Goal: Transaction & Acquisition: Purchase product/service

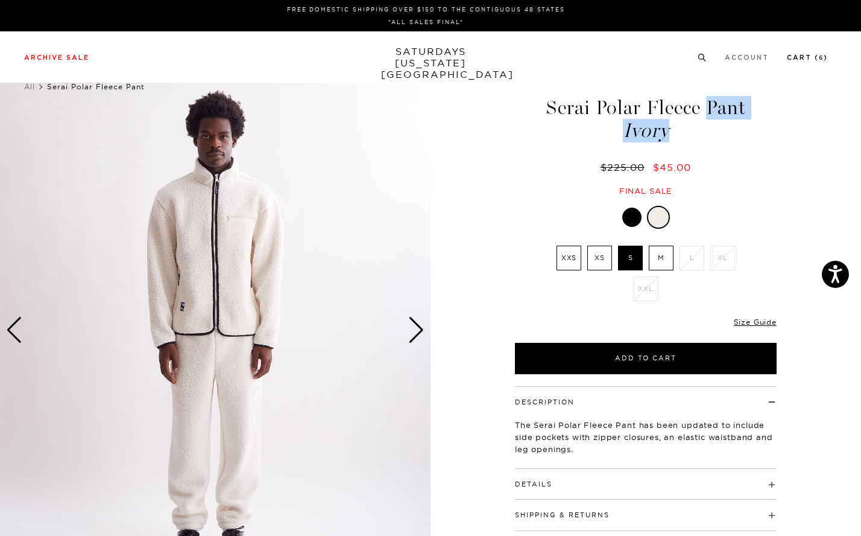
click at [821, 58] on link "Cart ( 6 )" at bounding box center [807, 57] width 41 height 7
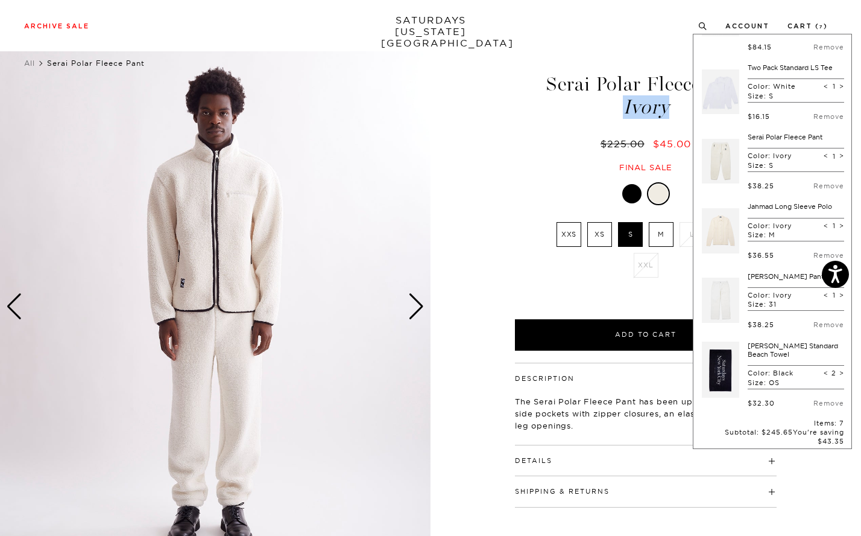
scroll to position [53, 0]
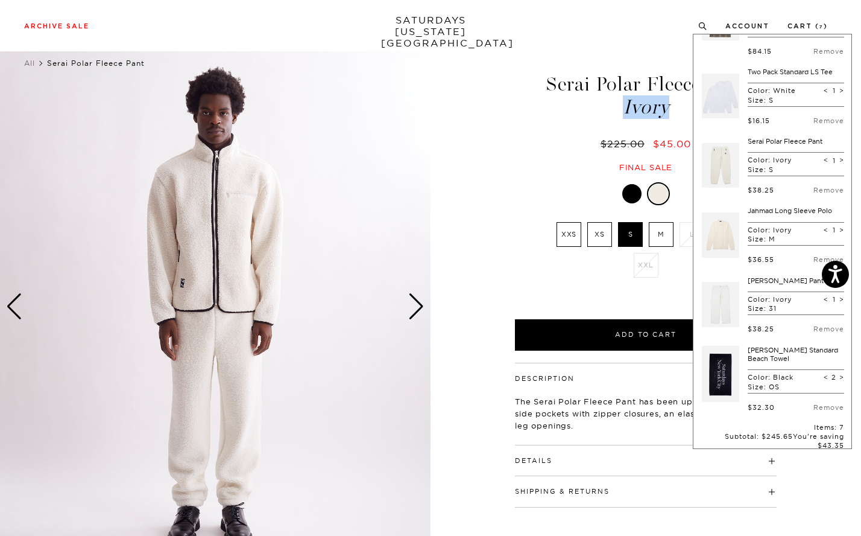
click at [757, 206] on link "Jahmad Long Sleeve Polo" at bounding box center [790, 210] width 84 height 8
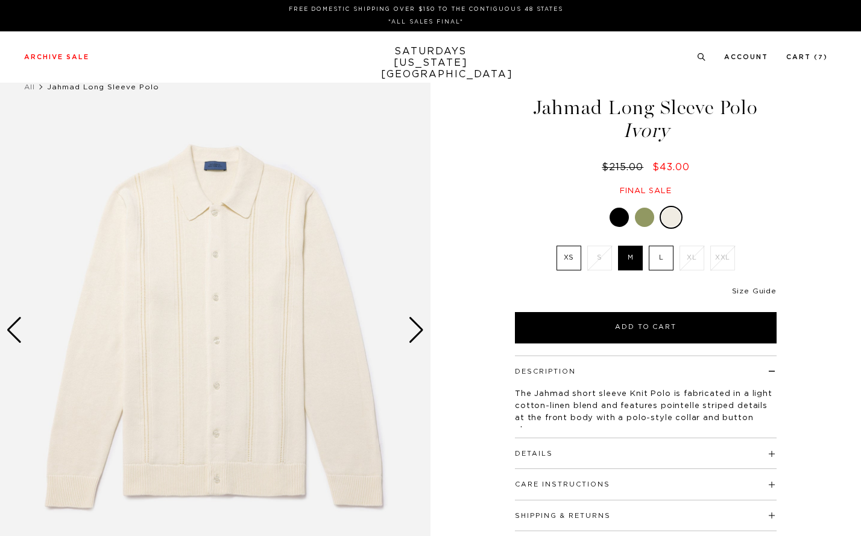
click at [770, 291] on link "Size Guide" at bounding box center [754, 290] width 45 height 7
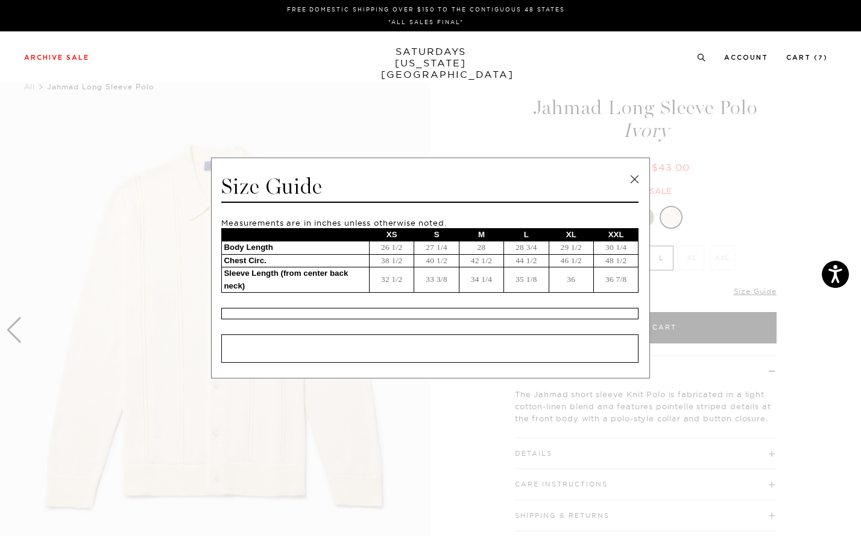
click at [636, 177] on link at bounding box center [634, 179] width 18 height 18
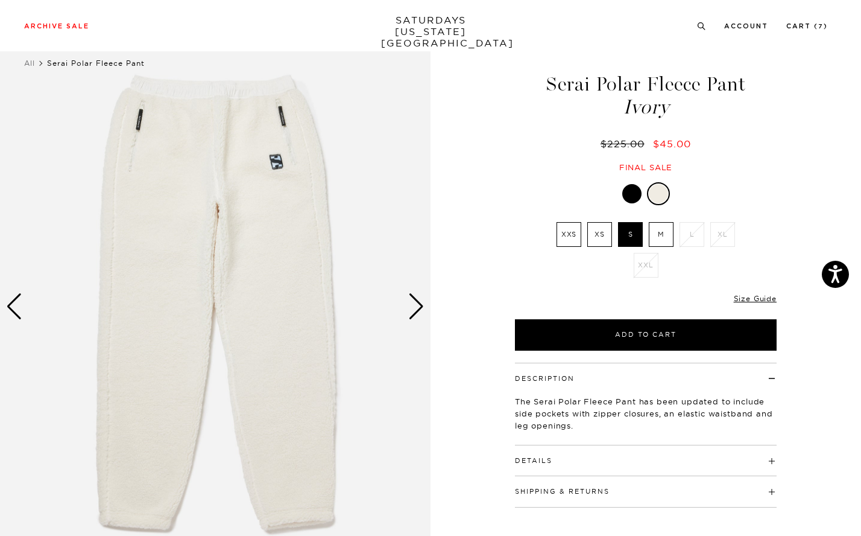
click at [422, 27] on link "SATURDAYS NEW YORK CITY" at bounding box center [431, 31] width 100 height 34
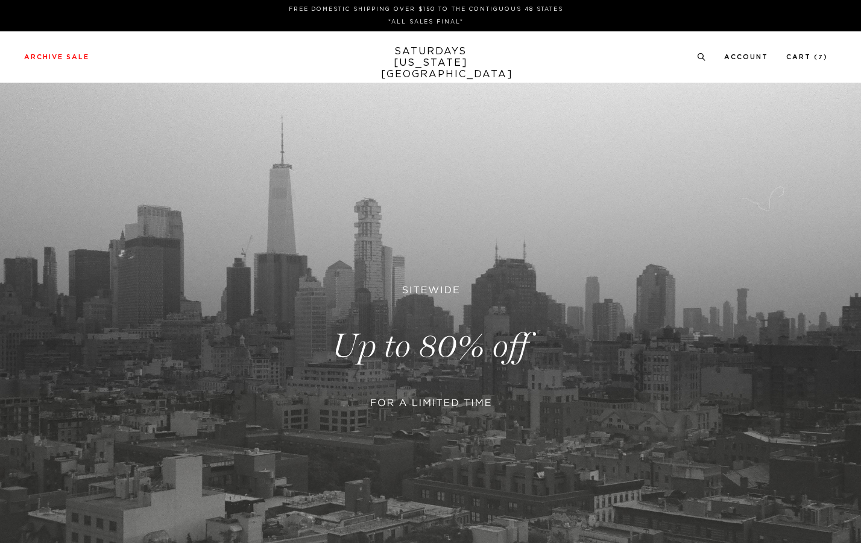
click at [387, 344] on link at bounding box center [430, 346] width 861 height 527
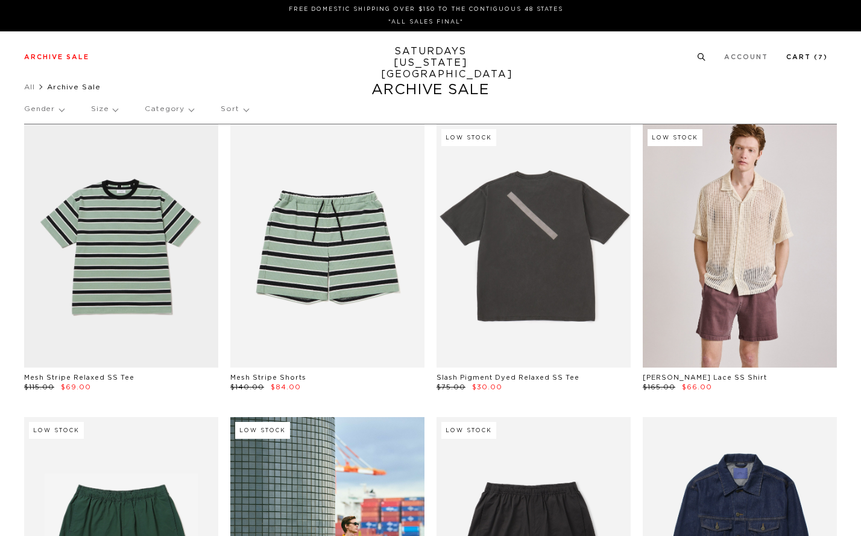
click at [824, 56] on small "7" at bounding box center [820, 57] width 5 height 5
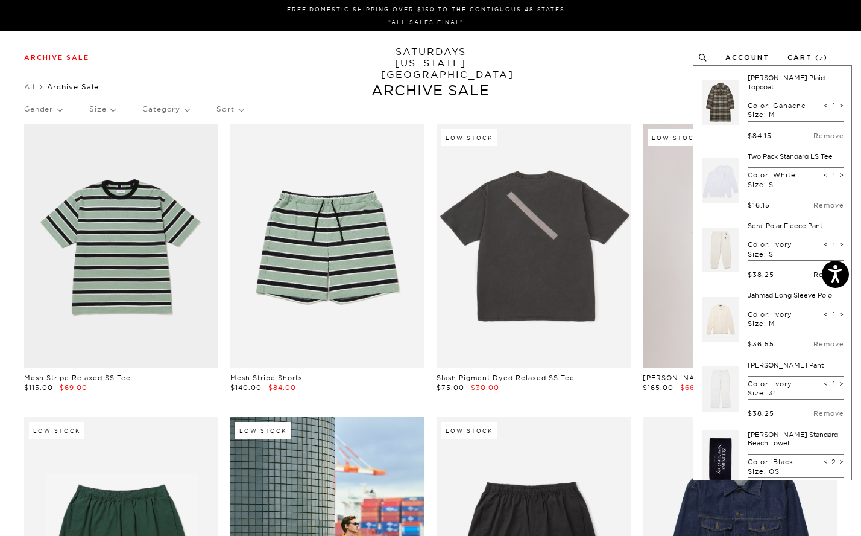
click at [814, 270] on link "Remove" at bounding box center [829, 274] width 31 height 8
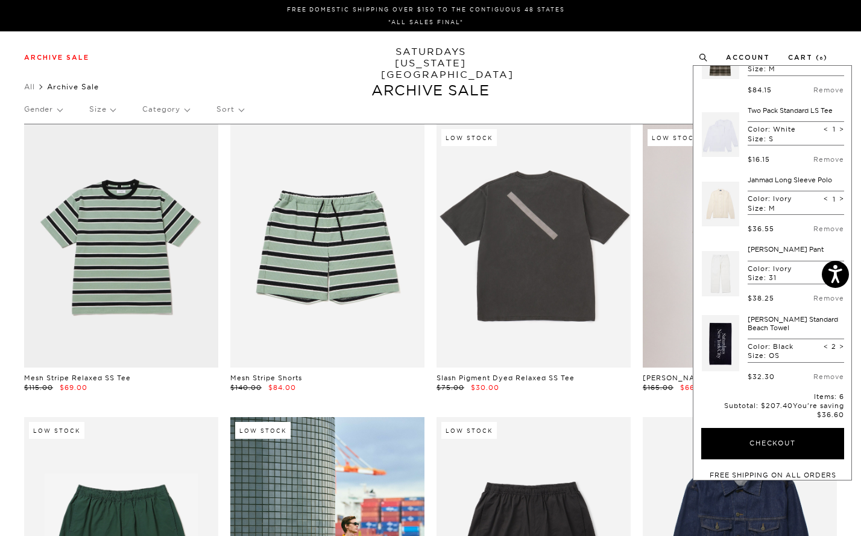
scroll to position [52, 0]
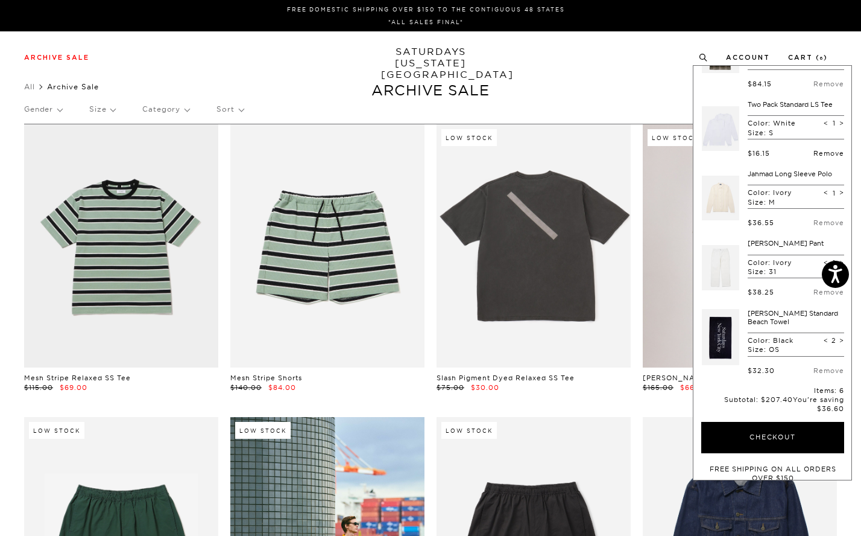
click at [814, 149] on link "Remove" at bounding box center [829, 153] width 31 height 8
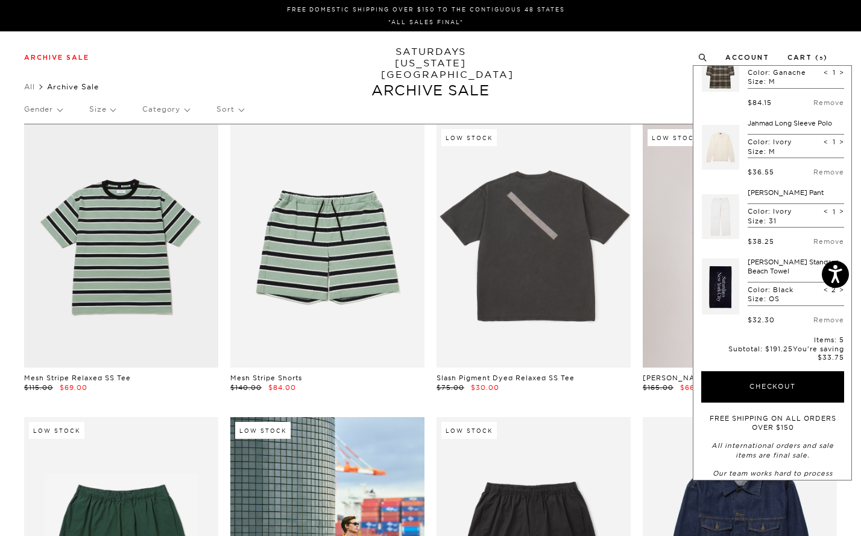
scroll to position [0, 0]
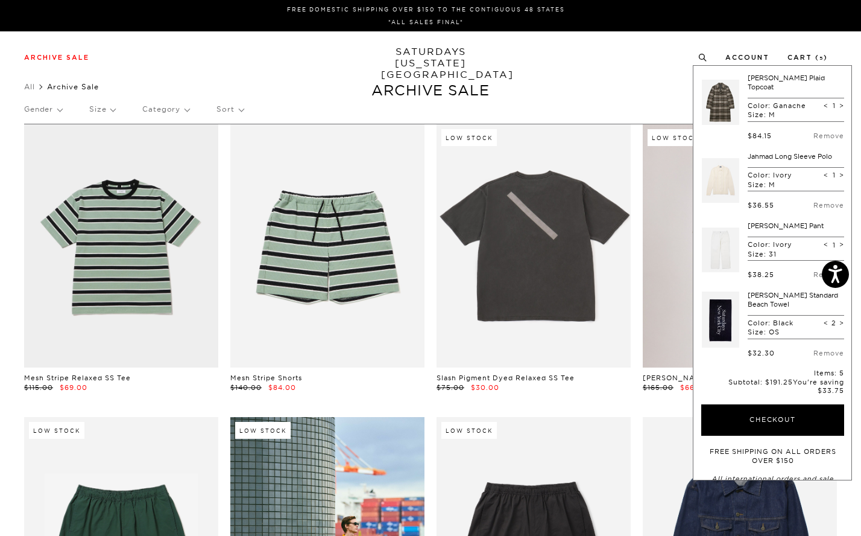
click at [766, 80] on link "[PERSON_NAME] Plaid Topcoat" at bounding box center [786, 82] width 77 height 17
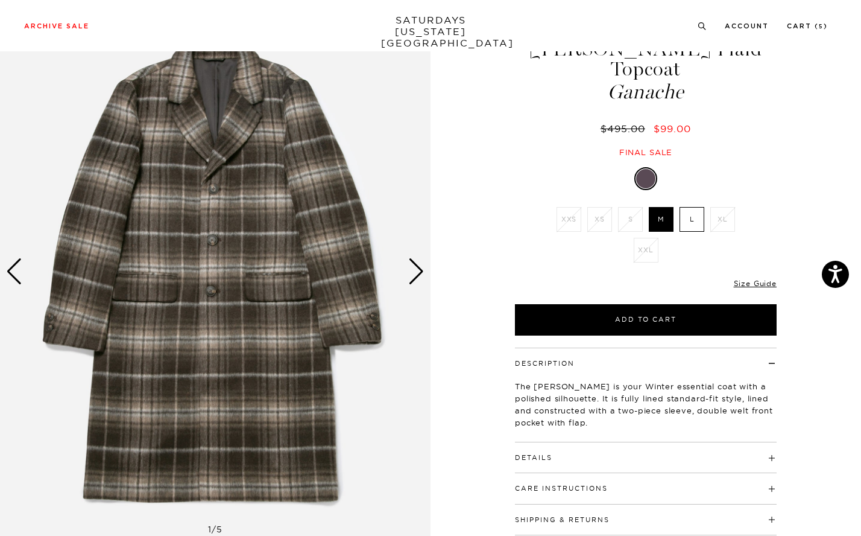
scroll to position [59, 0]
click at [410, 265] on div "Next slide" at bounding box center [416, 271] width 16 height 27
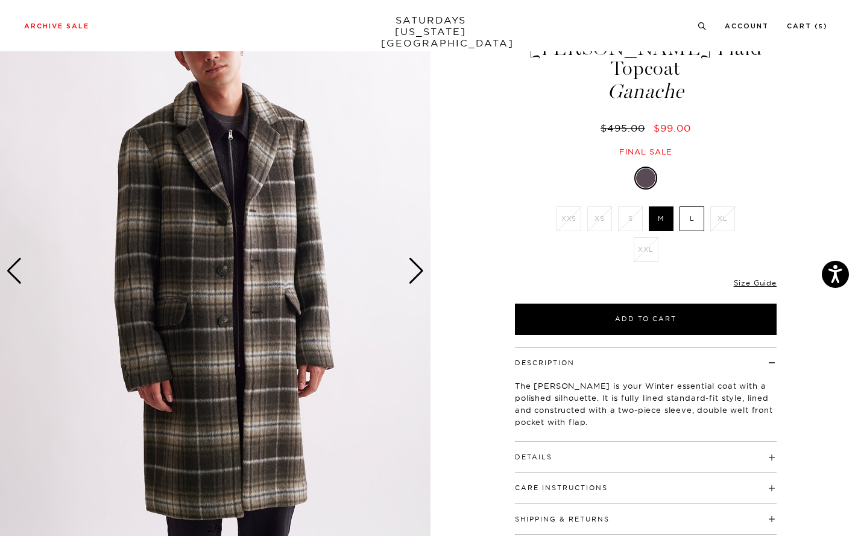
click at [545, 454] on button "Details" at bounding box center [533, 457] width 37 height 7
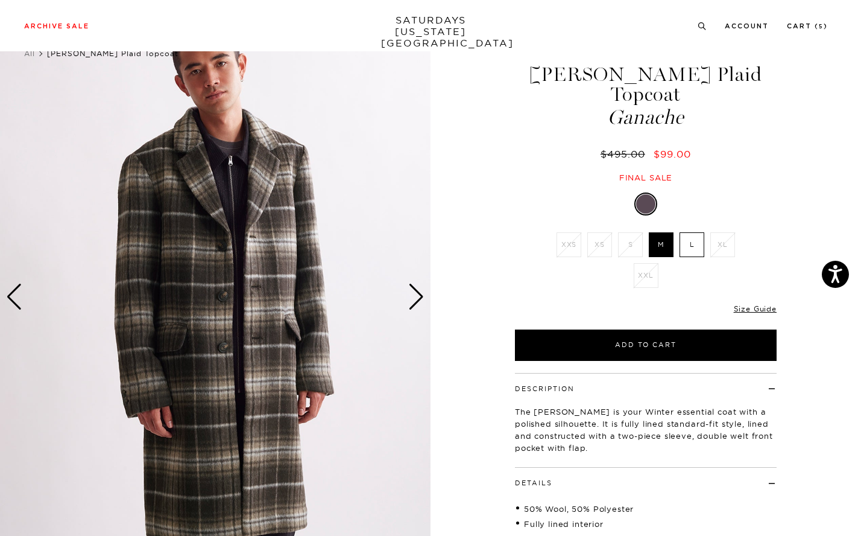
scroll to position [8, 0]
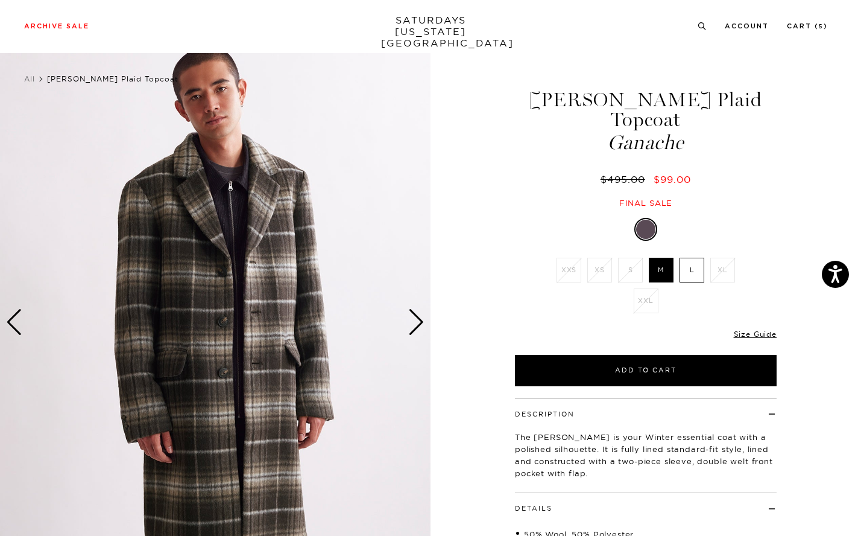
click at [416, 322] on div "Next slide" at bounding box center [416, 322] width 16 height 27
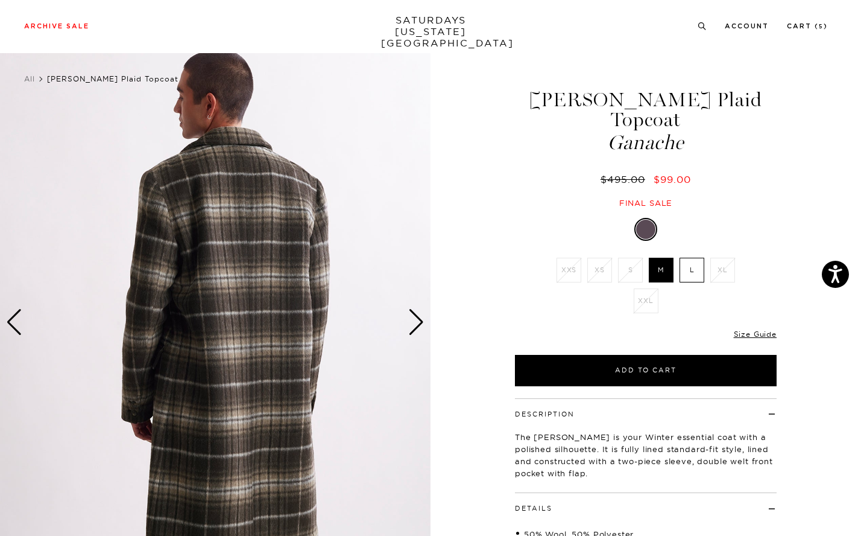
click at [416, 322] on div "Next slide" at bounding box center [416, 322] width 16 height 27
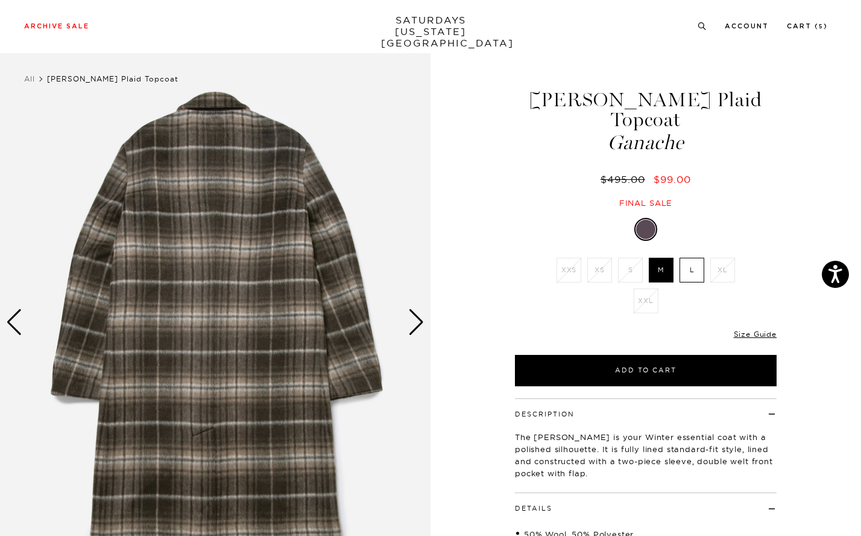
click at [416, 322] on div "Next slide" at bounding box center [416, 322] width 16 height 27
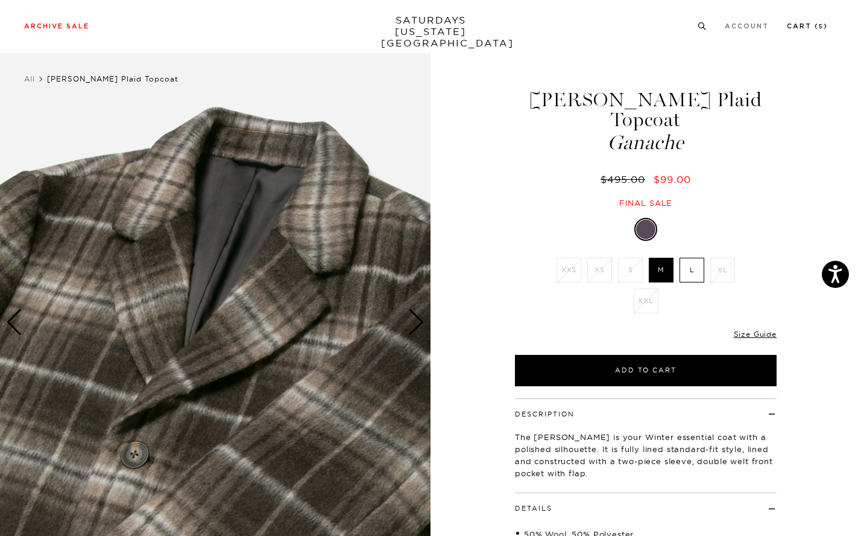
click at [821, 29] on link "Cart ( 5 )" at bounding box center [807, 26] width 41 height 7
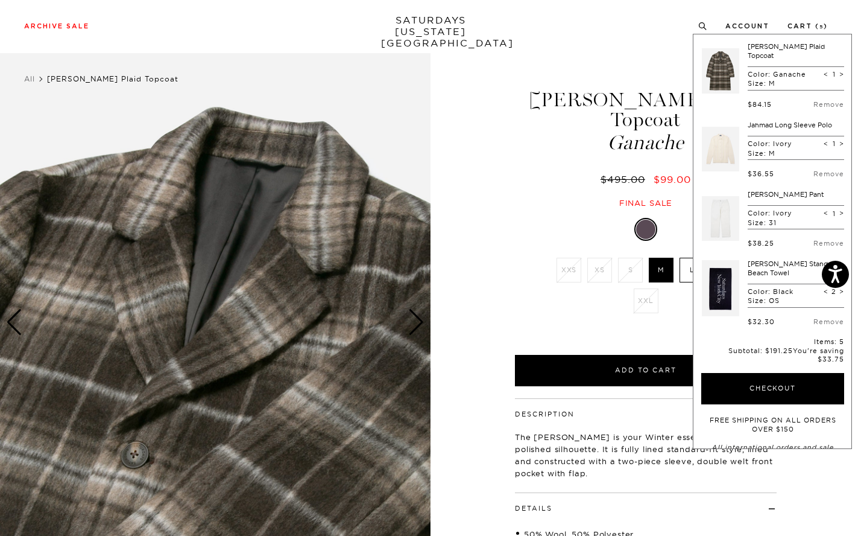
click at [770, 121] on link "Jahmad Long Sleeve Polo" at bounding box center [790, 125] width 84 height 8
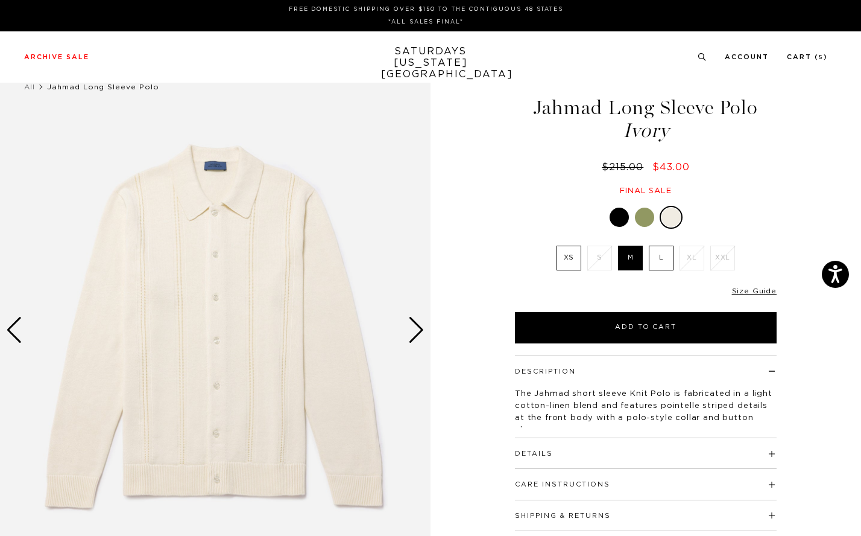
click at [414, 329] on div "Next slide" at bounding box center [416, 330] width 16 height 27
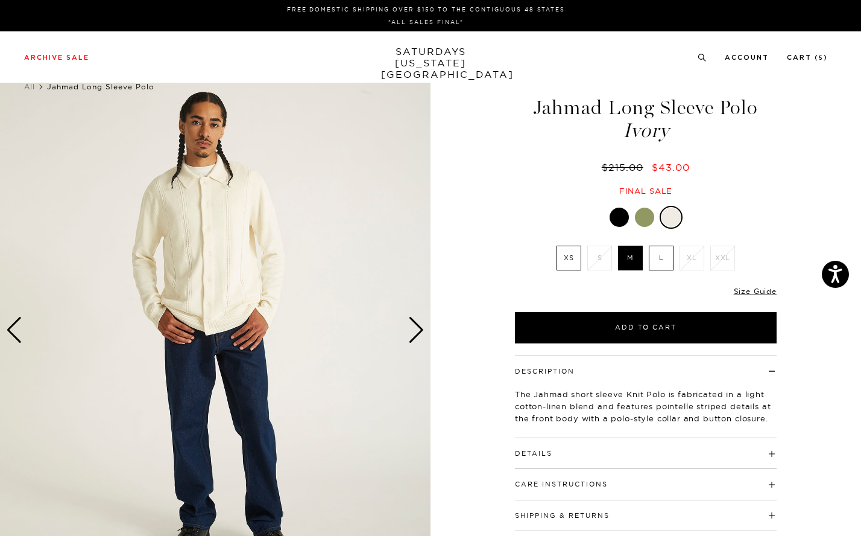
click at [412, 329] on div "Next slide" at bounding box center [416, 330] width 16 height 27
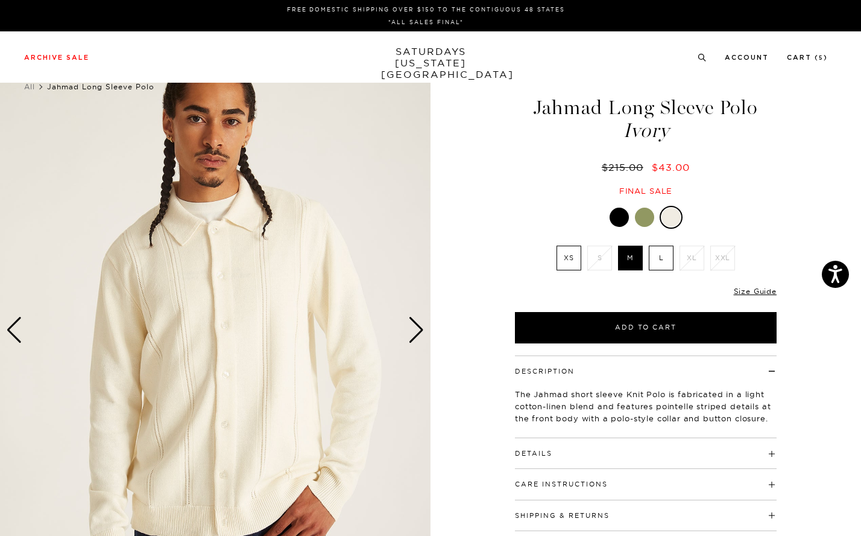
click at [412, 329] on div "Next slide" at bounding box center [416, 330] width 16 height 27
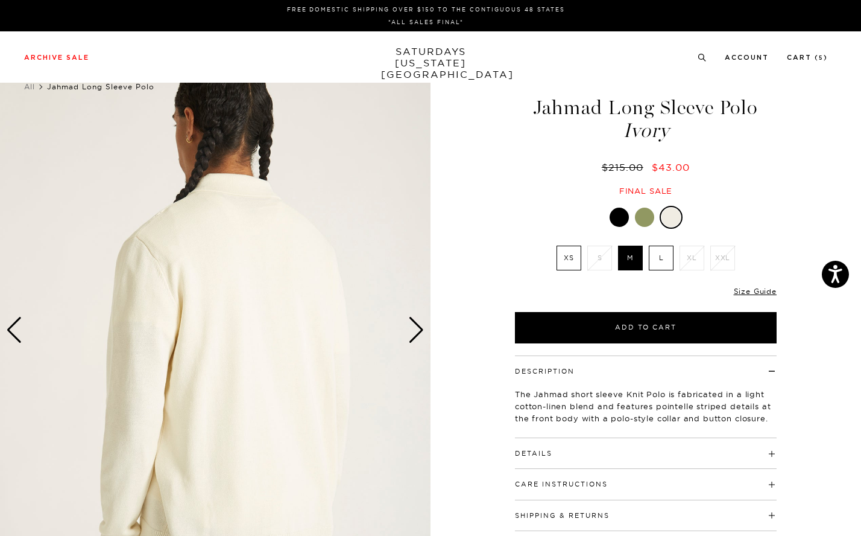
click at [412, 329] on div "Next slide" at bounding box center [416, 330] width 16 height 27
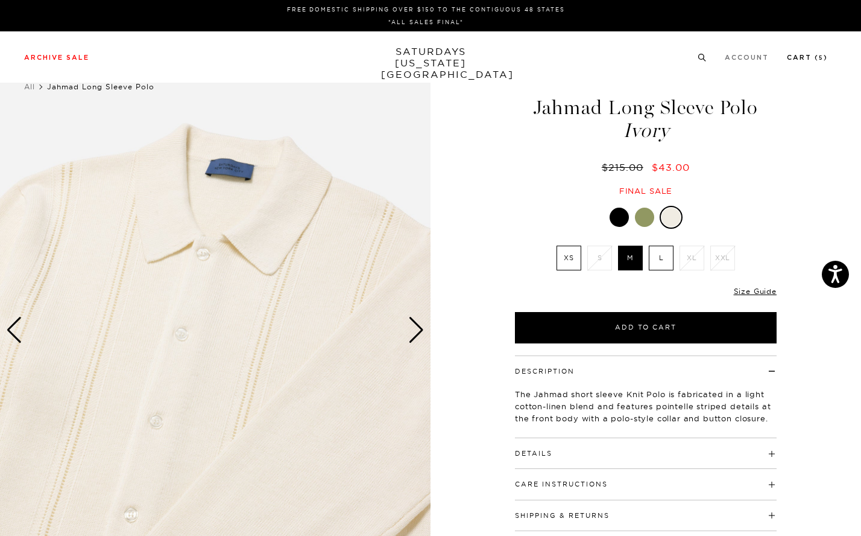
click at [819, 60] on link "Cart ( 5 )" at bounding box center [807, 57] width 41 height 7
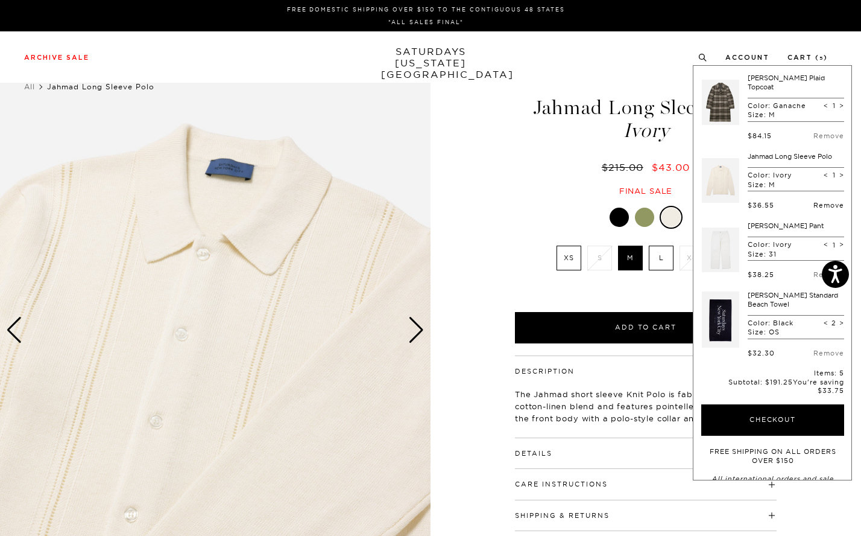
click at [814, 201] on link "Remove" at bounding box center [829, 205] width 31 height 8
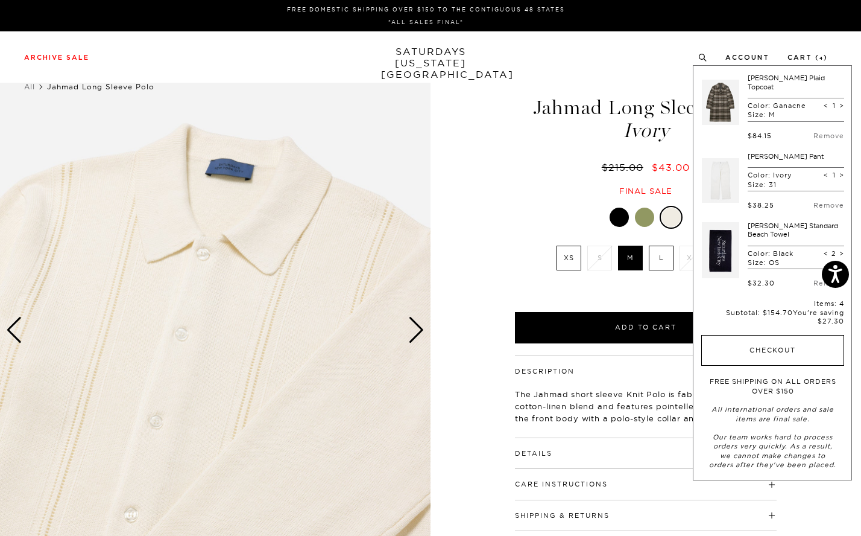
click at [757, 342] on button "Checkout" at bounding box center [772, 350] width 143 height 31
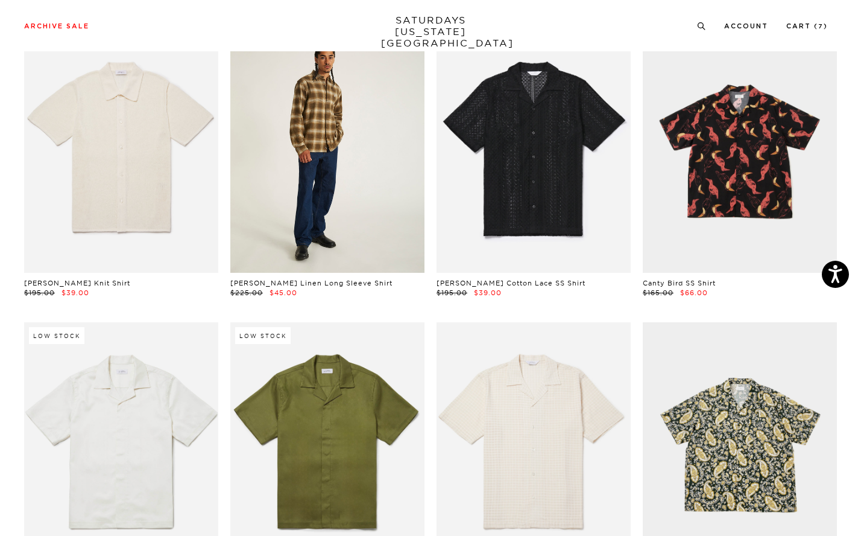
click at [323, 175] on link at bounding box center [327, 151] width 194 height 243
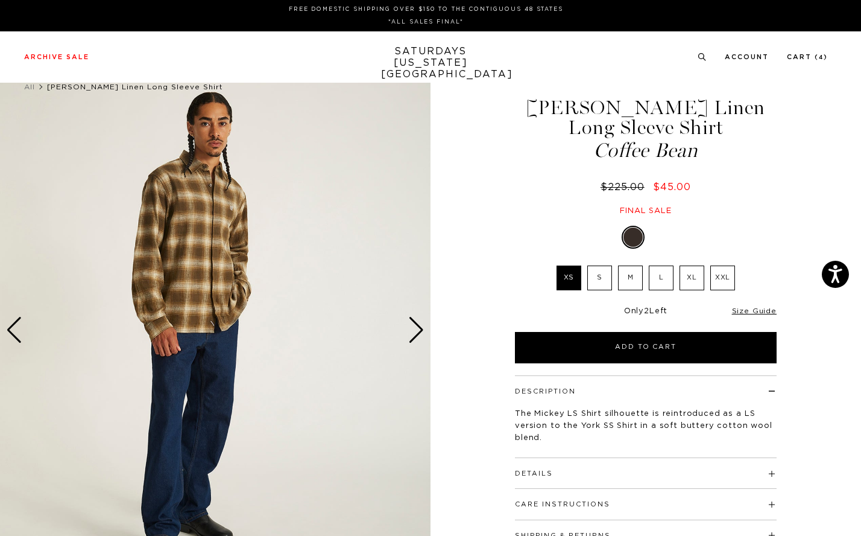
click at [412, 324] on div "Next slide" at bounding box center [416, 330] width 16 height 27
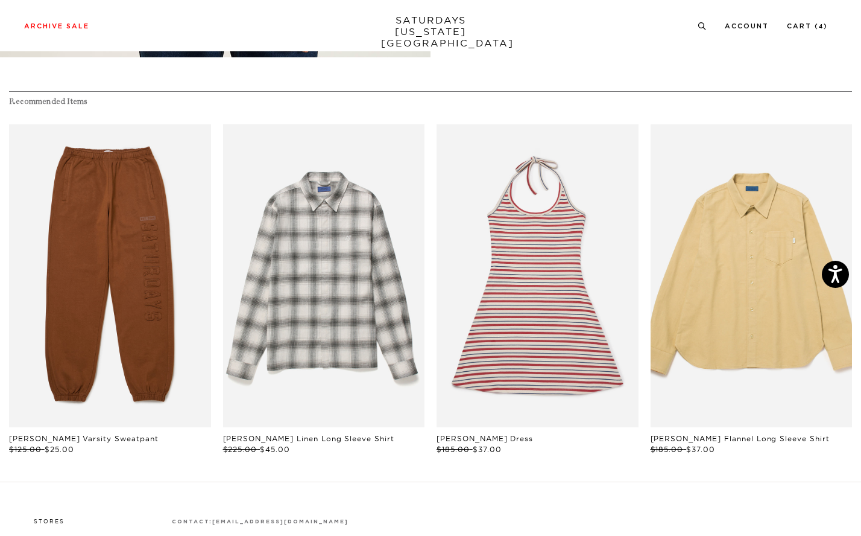
scroll to position [609, 0]
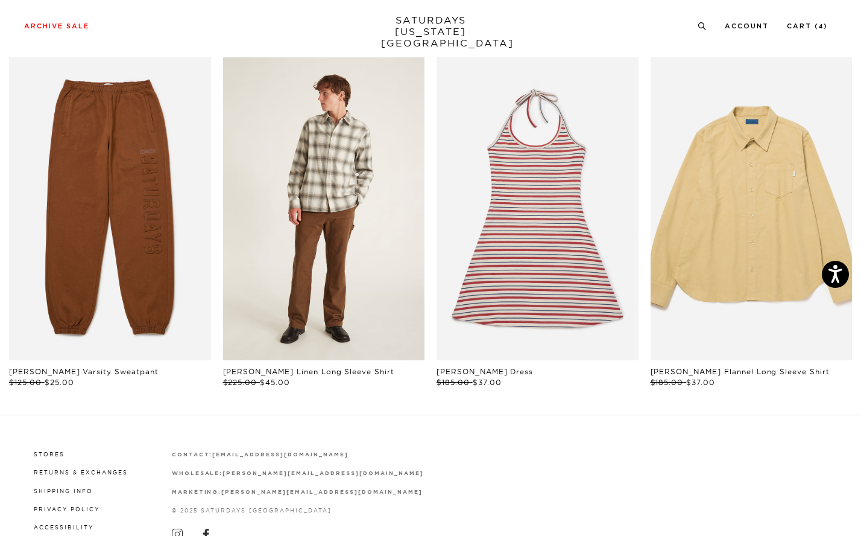
click at [309, 182] on link "files/M32420LS02-WHITE_02.jpg" at bounding box center [324, 208] width 202 height 303
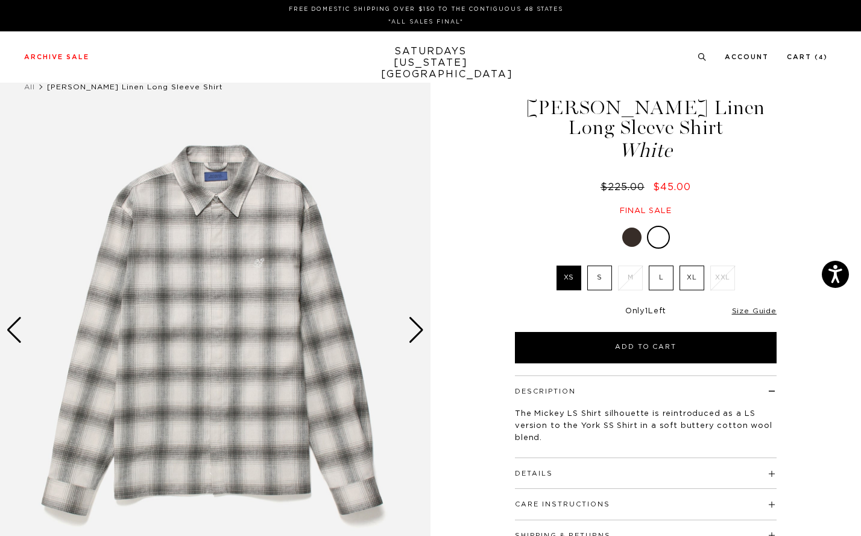
click at [416, 323] on div "Next slide" at bounding box center [416, 330] width 16 height 27
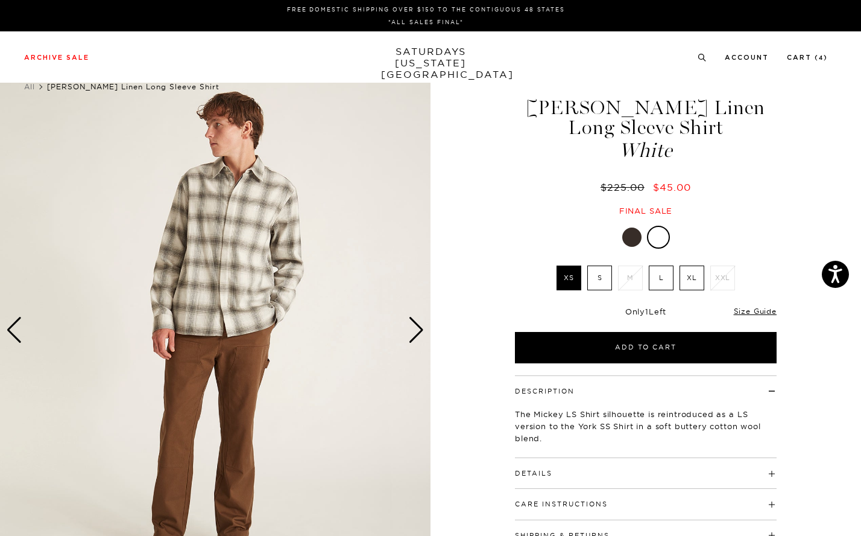
click at [416, 323] on div "Next slide" at bounding box center [416, 330] width 16 height 27
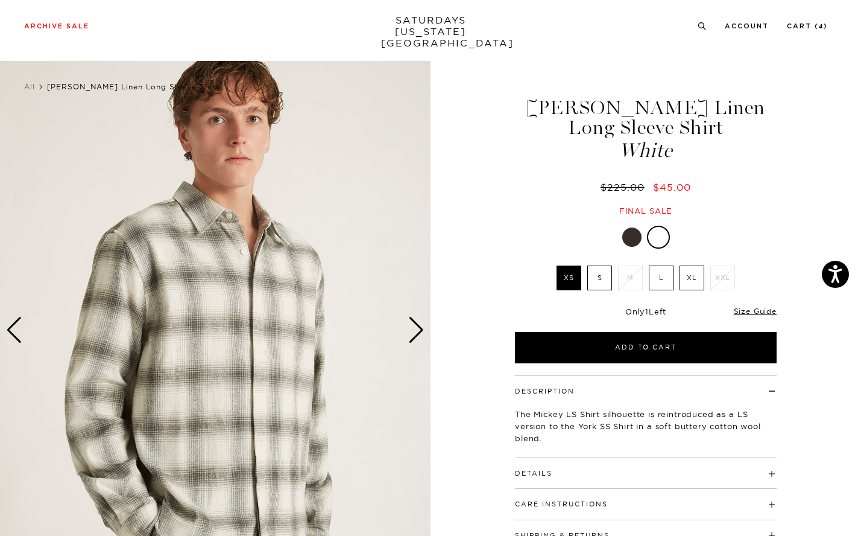
scroll to position [1, 0]
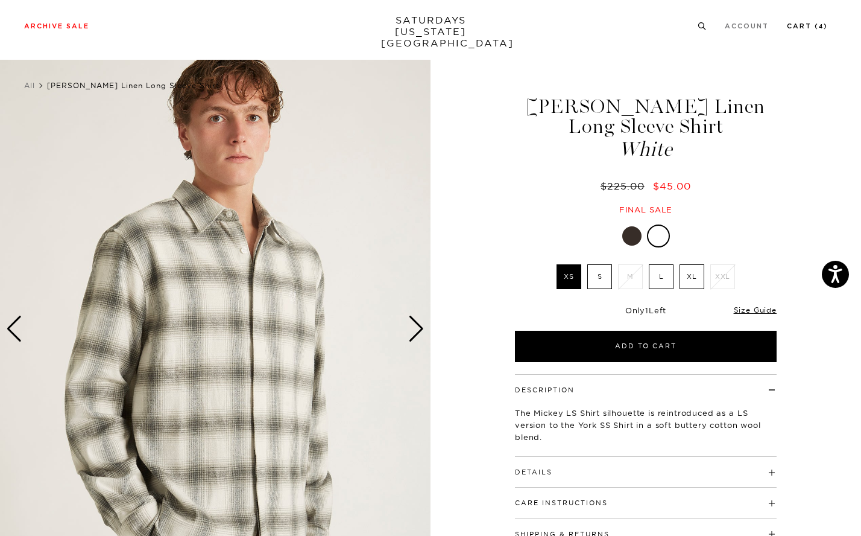
click at [824, 24] on link "Cart ( 4 )" at bounding box center [807, 26] width 41 height 7
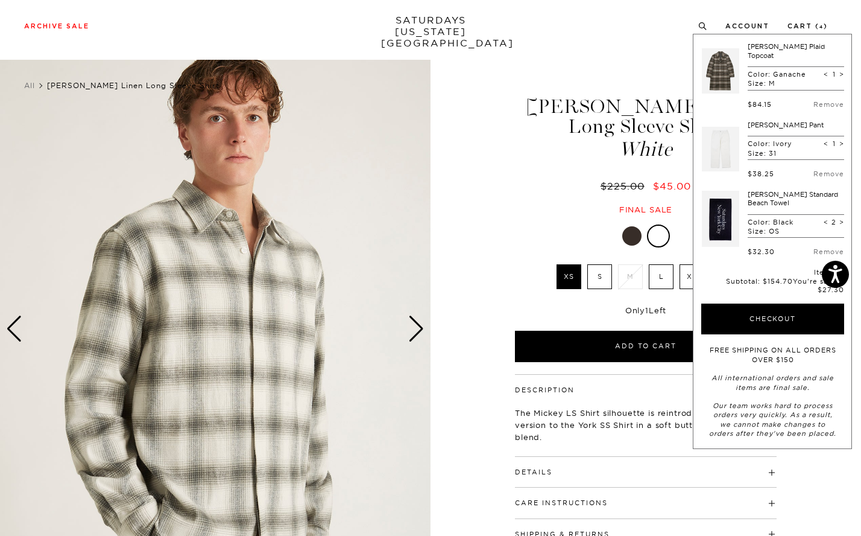
click at [708, 60] on link at bounding box center [720, 70] width 37 height 57
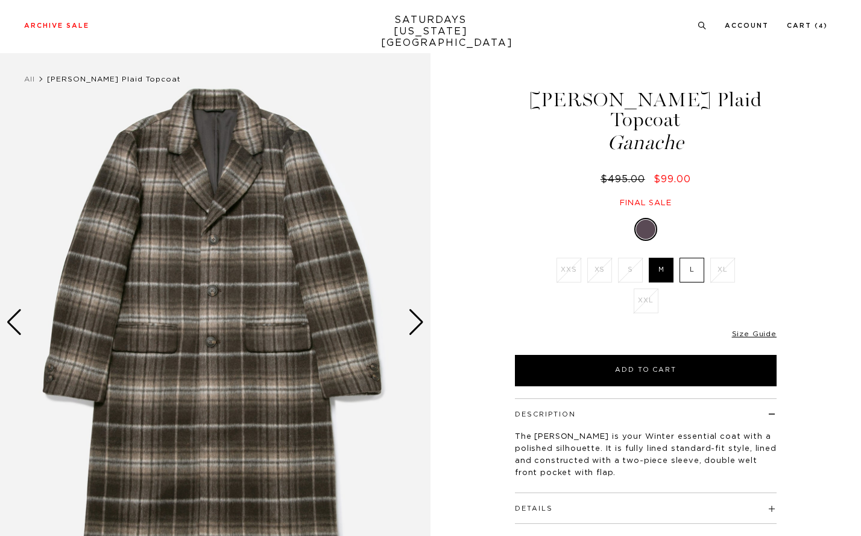
scroll to position [9, 0]
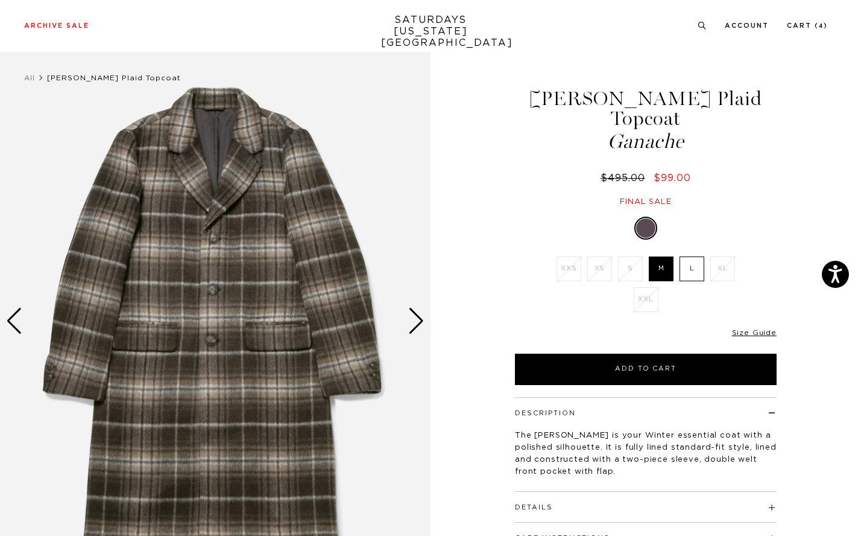
click at [409, 315] on div "Next slide" at bounding box center [416, 321] width 16 height 27
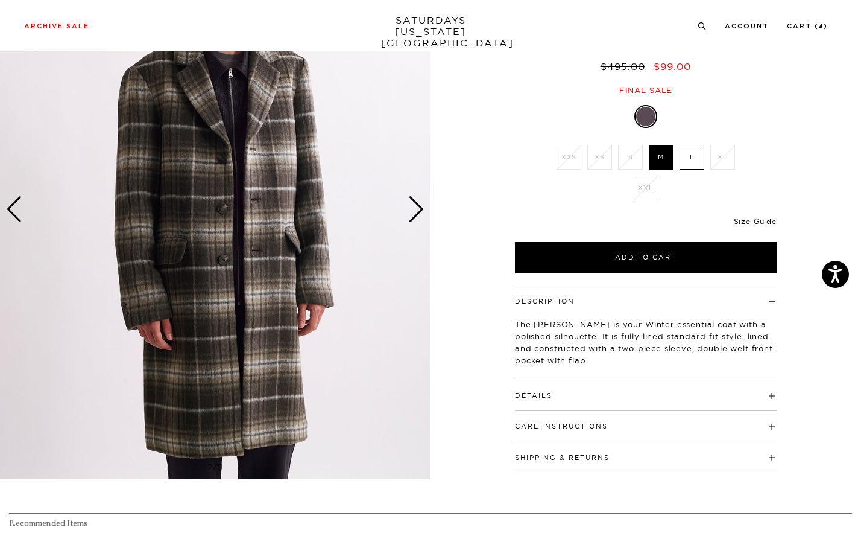
scroll to position [133, 0]
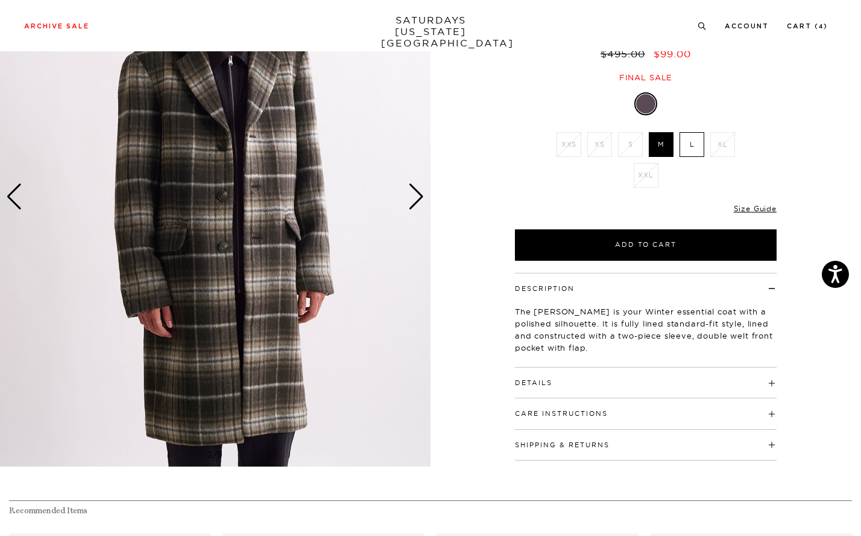
click at [413, 195] on div "Next slide" at bounding box center [416, 196] width 16 height 27
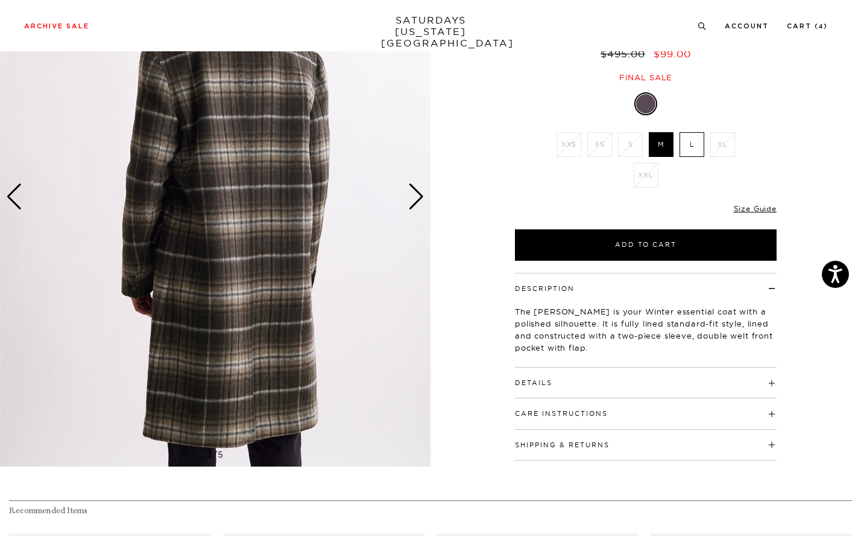
click at [457, 191] on div "3 / 5" at bounding box center [430, 197] width 861 height 539
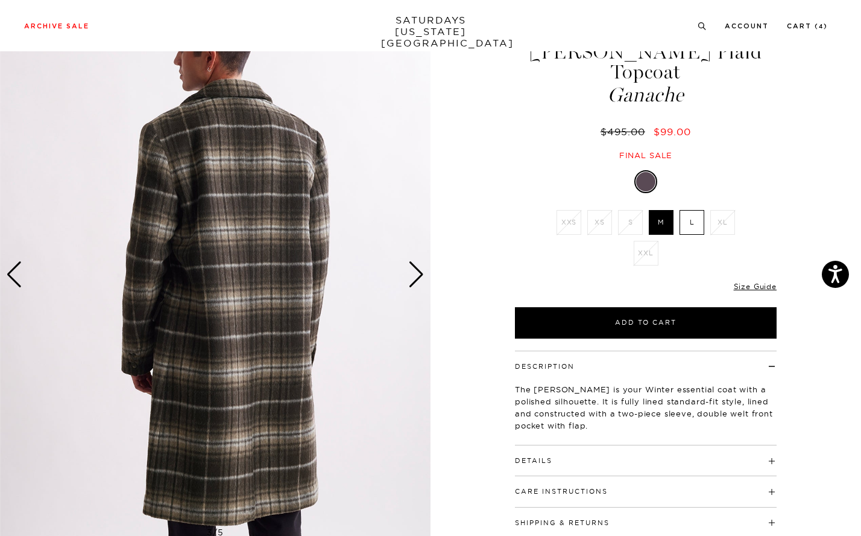
scroll to position [0, 0]
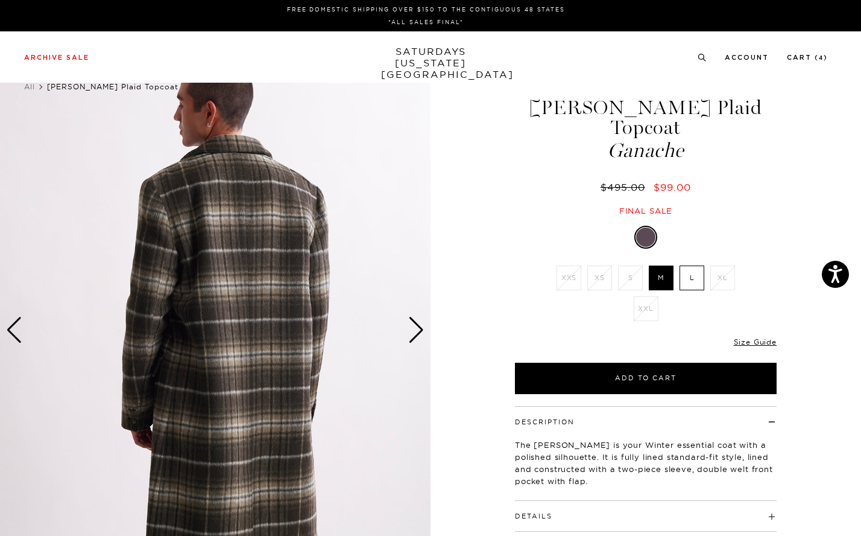
click at [416, 330] on div "Next slide" at bounding box center [416, 330] width 16 height 27
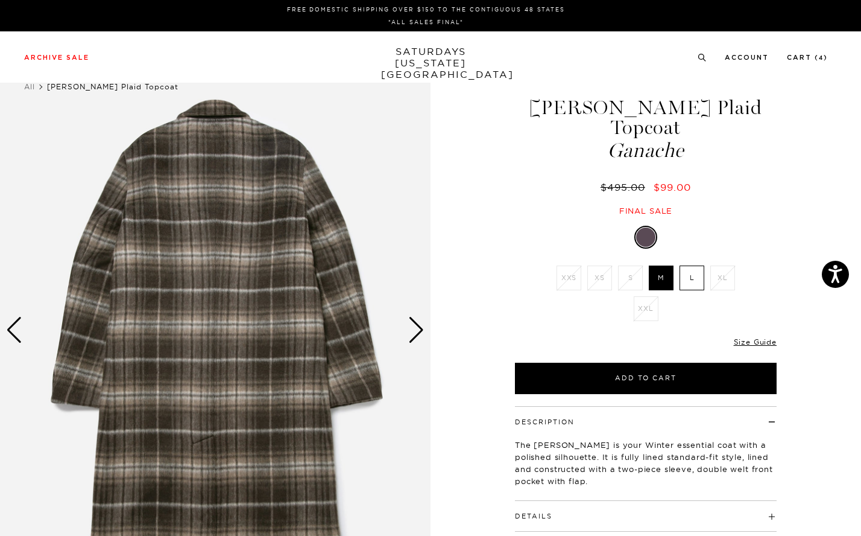
click at [416, 330] on div "Next slide" at bounding box center [416, 330] width 16 height 27
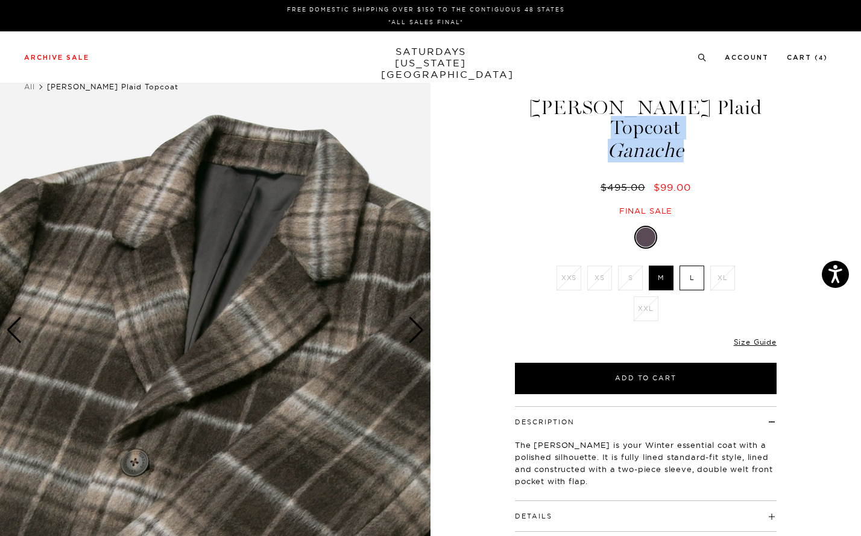
drag, startPoint x: 717, startPoint y: 133, endPoint x: 533, endPoint y: 100, distance: 186.9
click at [533, 100] on h1 "[PERSON_NAME] Plaid Topcoat Ganache" at bounding box center [645, 129] width 265 height 63
copy h1 "[PERSON_NAME] Plaid Topcoat Ganache"
